Goal: Task Accomplishment & Management: Use online tool/utility

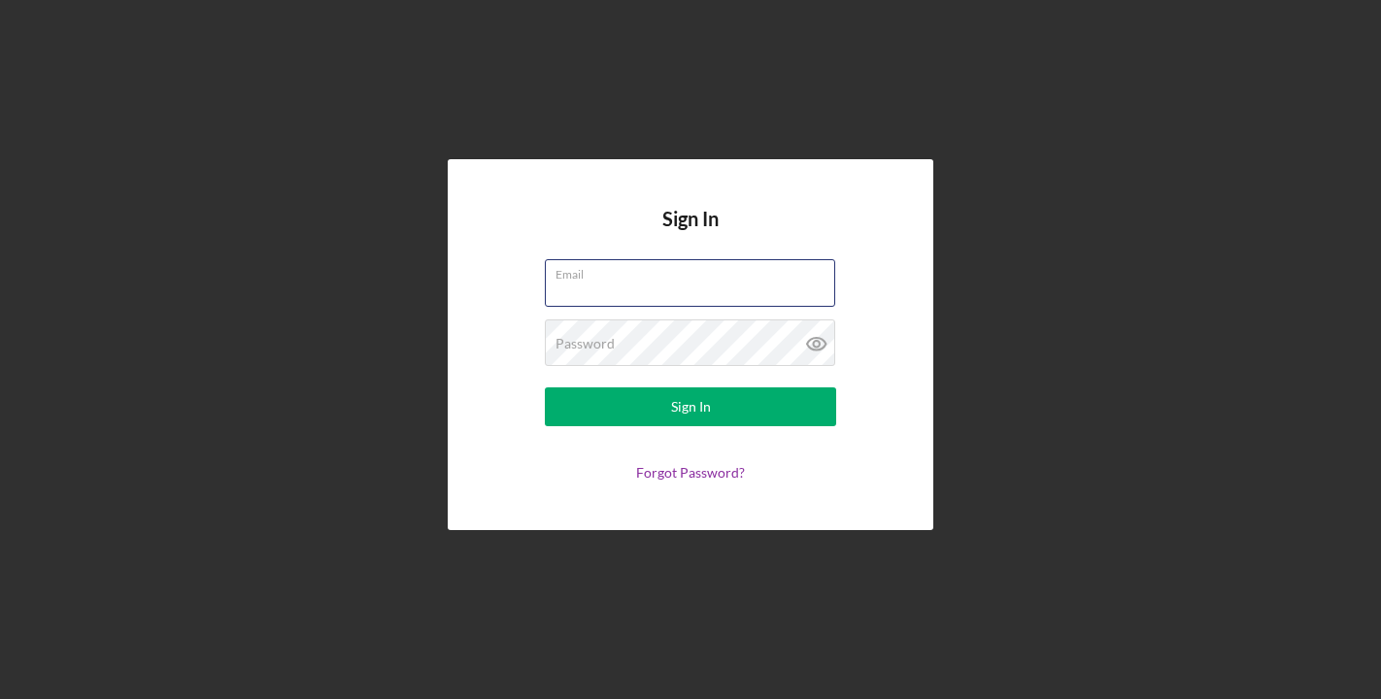
type input "[EMAIL_ADDRESS][DOMAIN_NAME]"
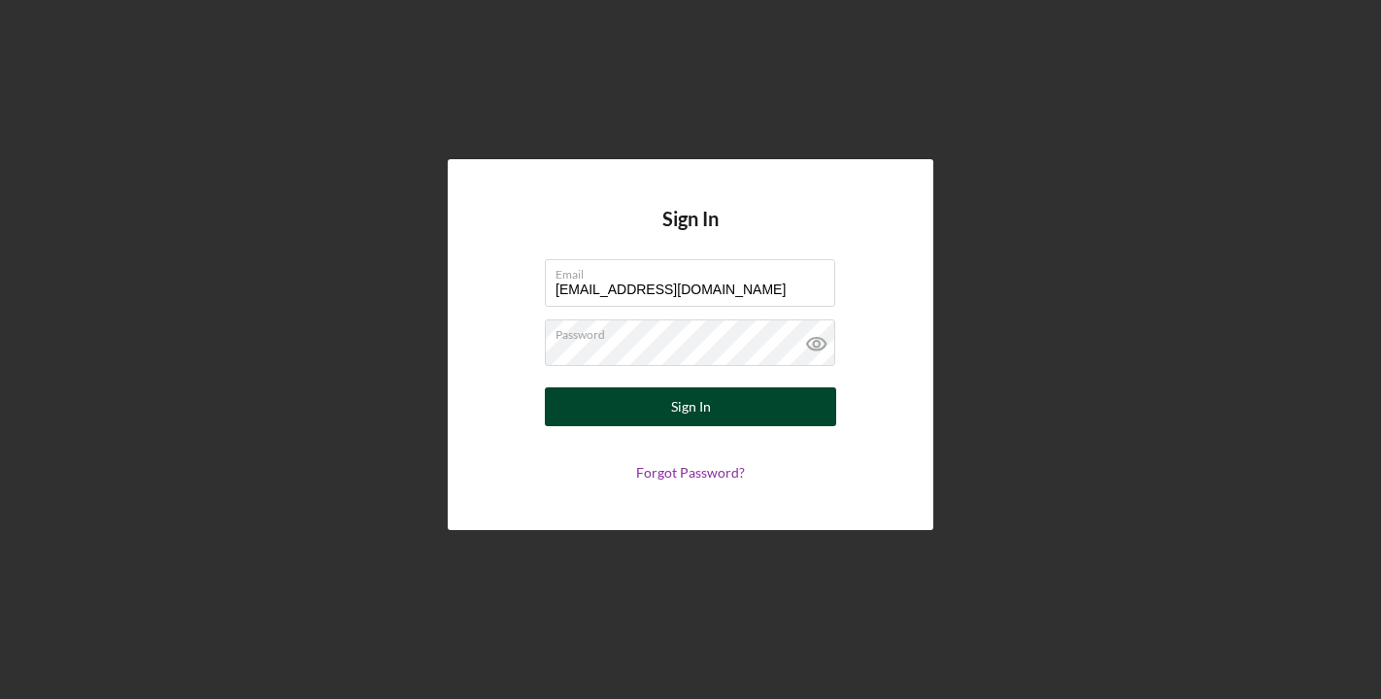
click at [710, 408] on div "Sign In" at bounding box center [691, 406] width 40 height 39
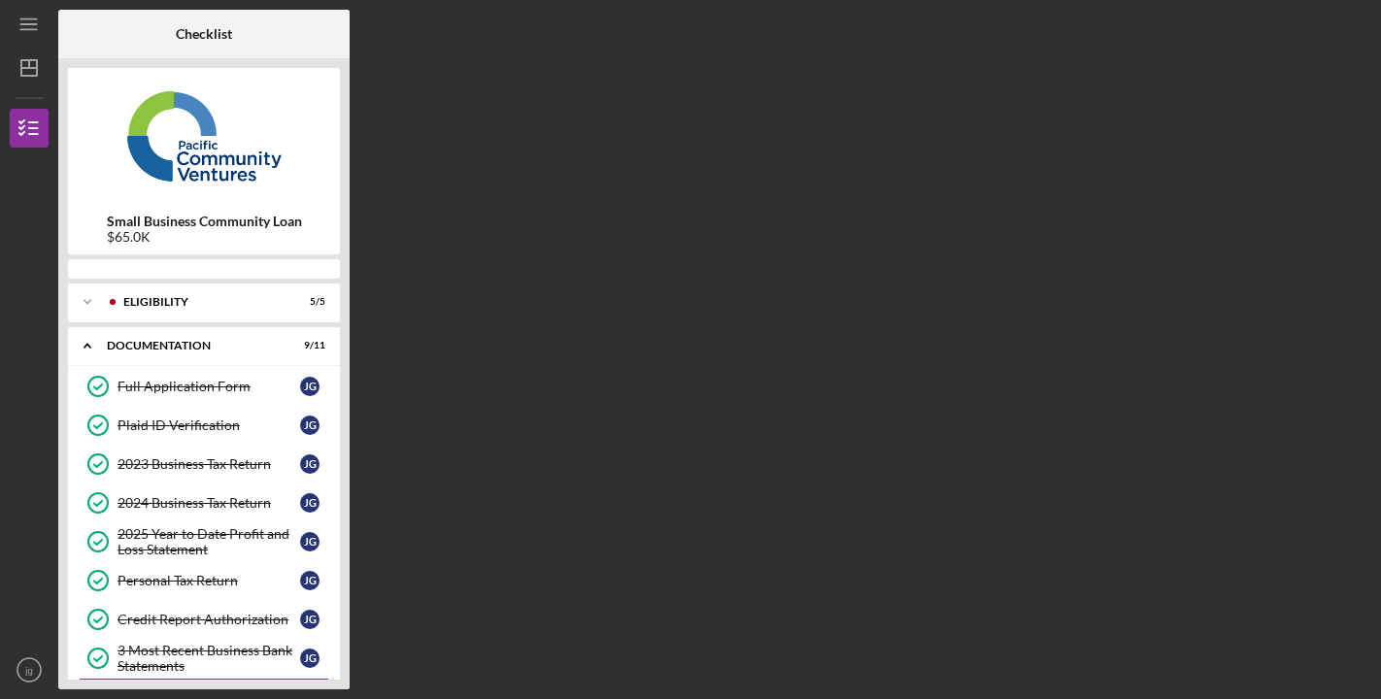
scroll to position [216, 0]
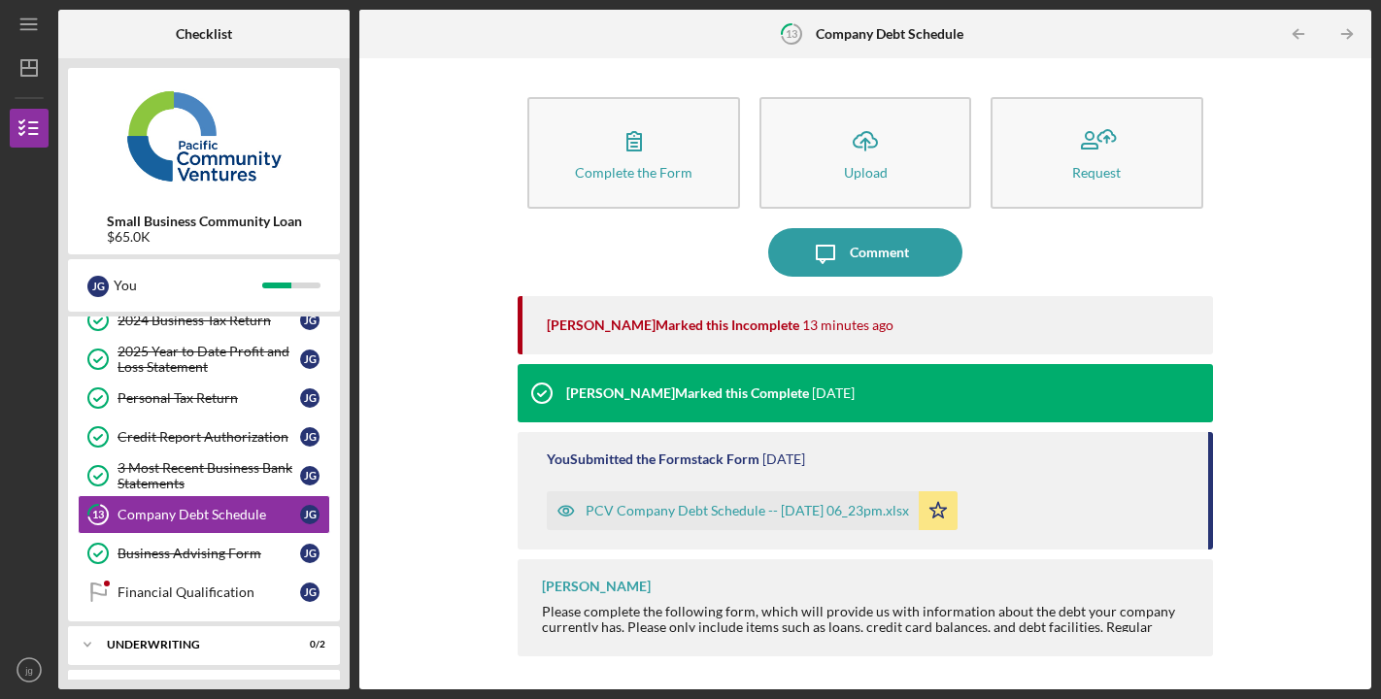
click at [675, 513] on div "PCV Company Debt Schedule -- [DATE] 06_23pm.xlsx" at bounding box center [746, 511] width 323 height 16
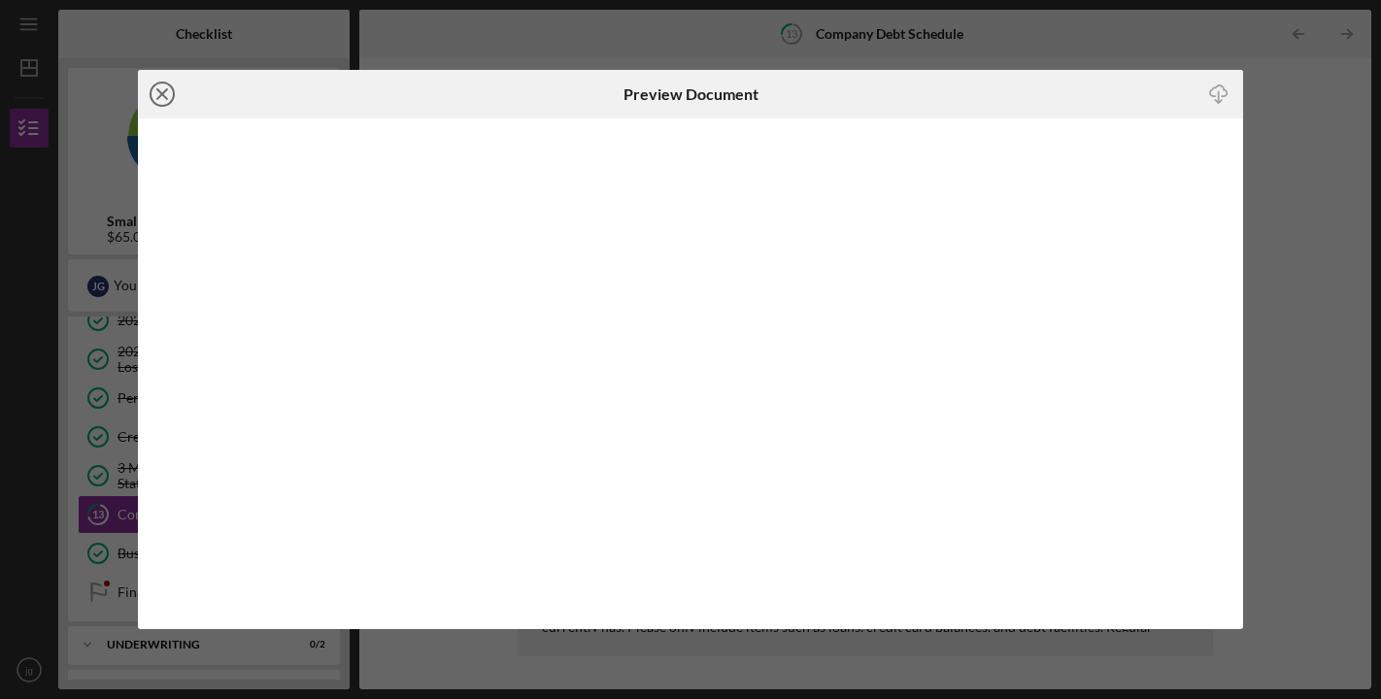
click at [161, 90] on icon "Icon/Close" at bounding box center [162, 94] width 49 height 49
click at [165, 97] on line at bounding box center [162, 94] width 10 height 10
